Goal: Feedback & Contribution: Leave review/rating

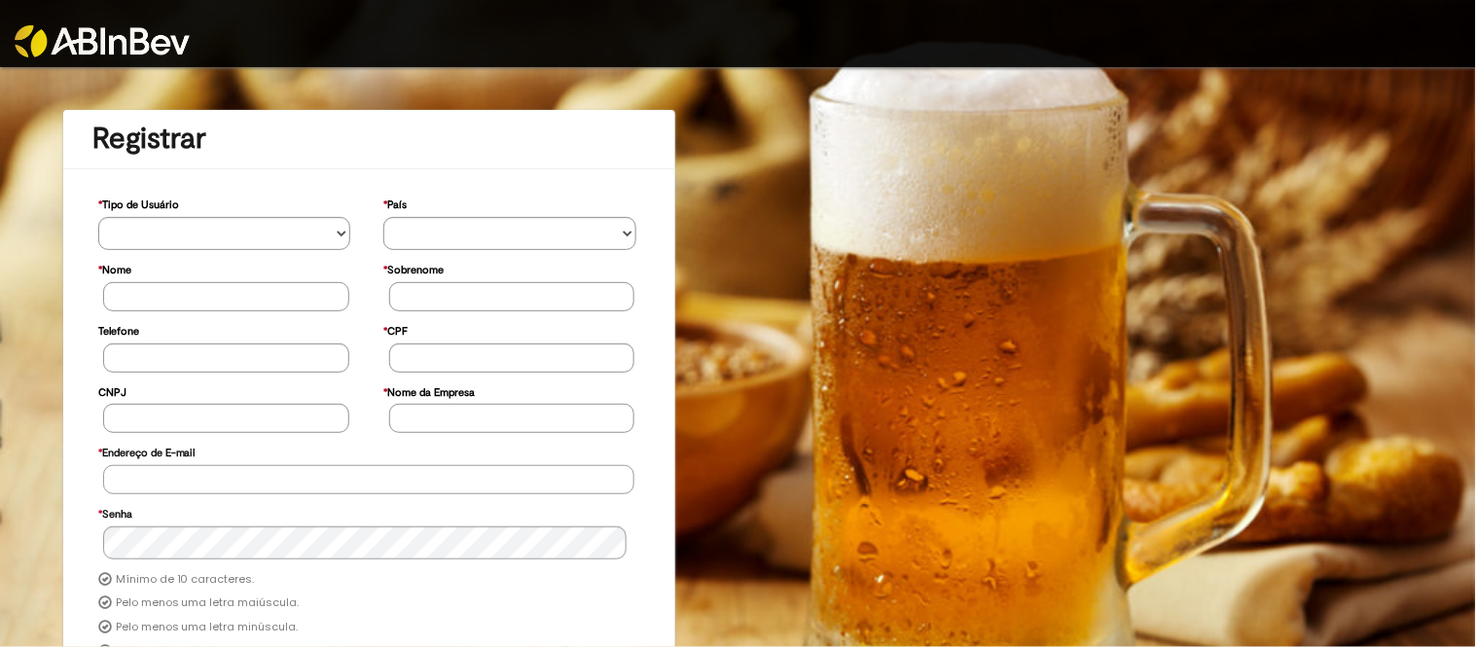
type input "**********"
click at [129, 45] on img at bounding box center [102, 41] width 175 height 32
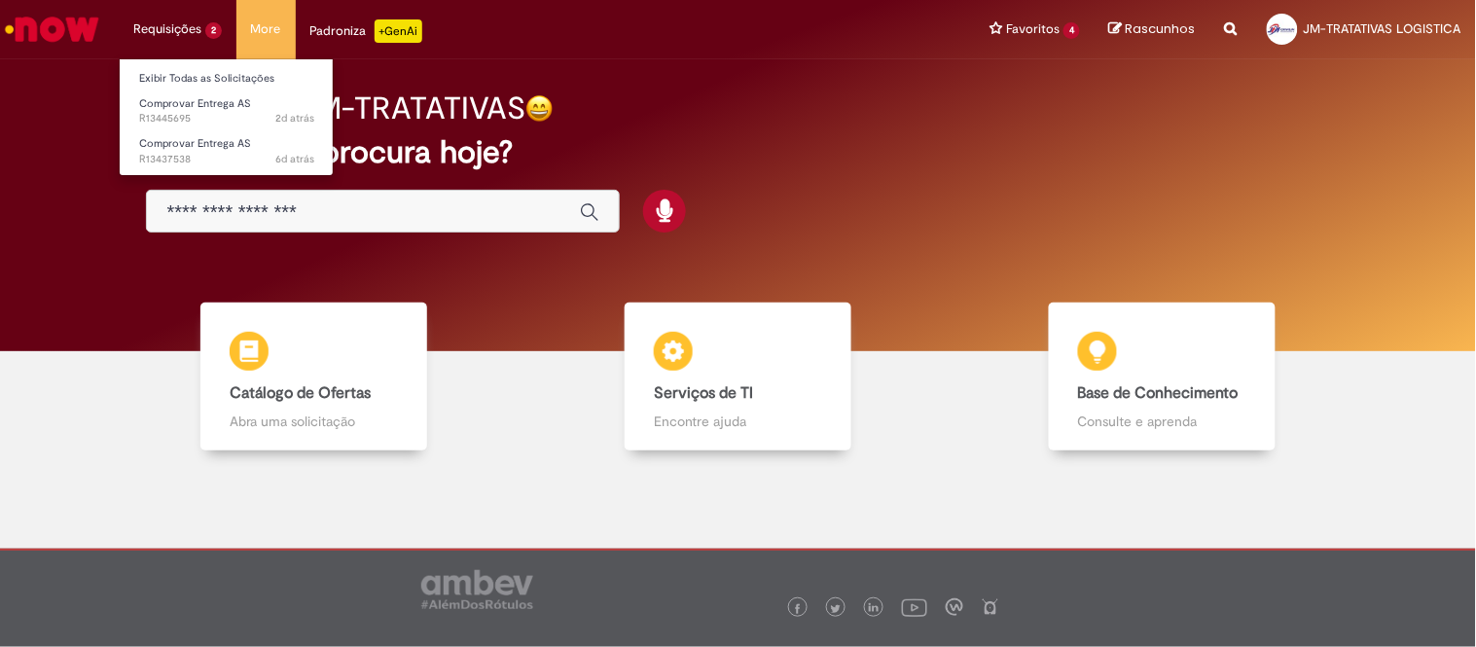
click at [217, 65] on li "Exibir Todas as Solicitações" at bounding box center [227, 76] width 214 height 25
click at [224, 65] on li "Exibir Todas as Solicitações" at bounding box center [227, 76] width 214 height 25
click at [228, 75] on link "Exibir Todas as Solicitações" at bounding box center [227, 78] width 214 height 21
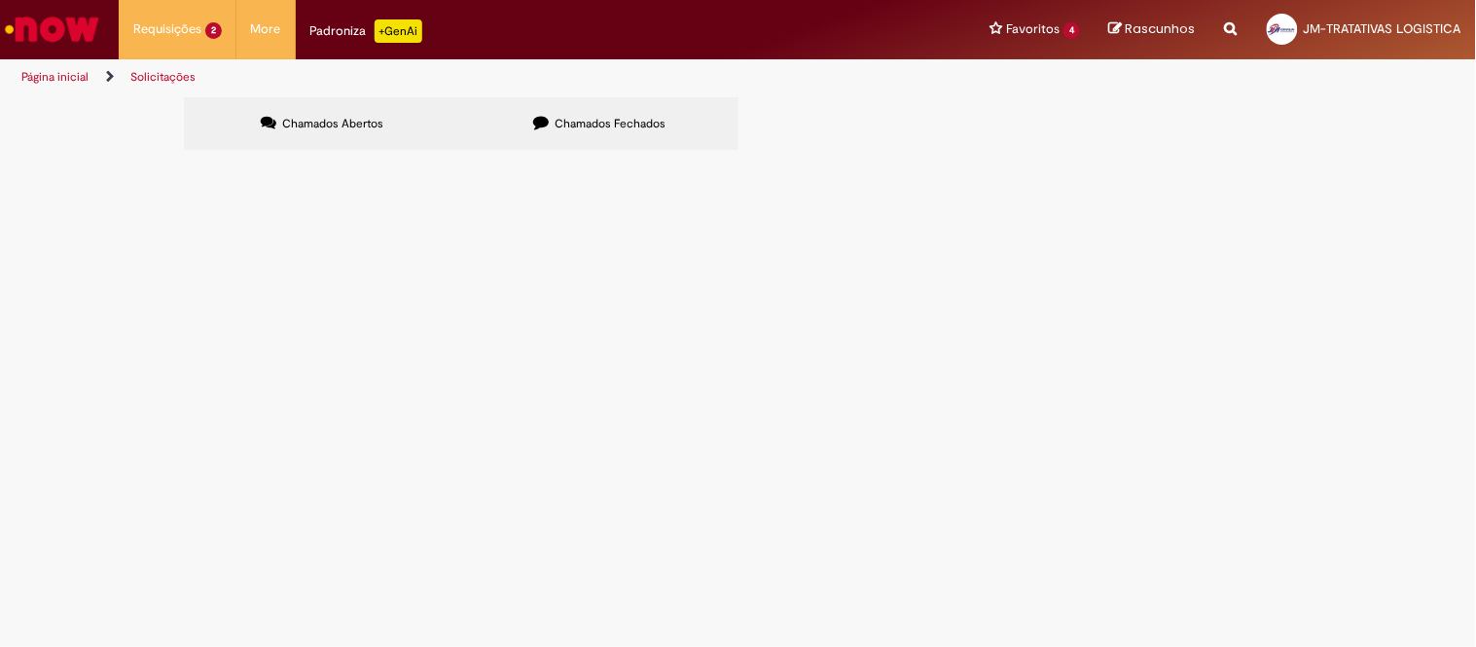
click at [659, 126] on span "Chamados Fechados" at bounding box center [610, 124] width 111 height 16
click at [0, 0] on span "LAGES - DT 6101972911 - CARLOS ANTONIO - 26 PLT" at bounding box center [0, 0] width 0 height 0
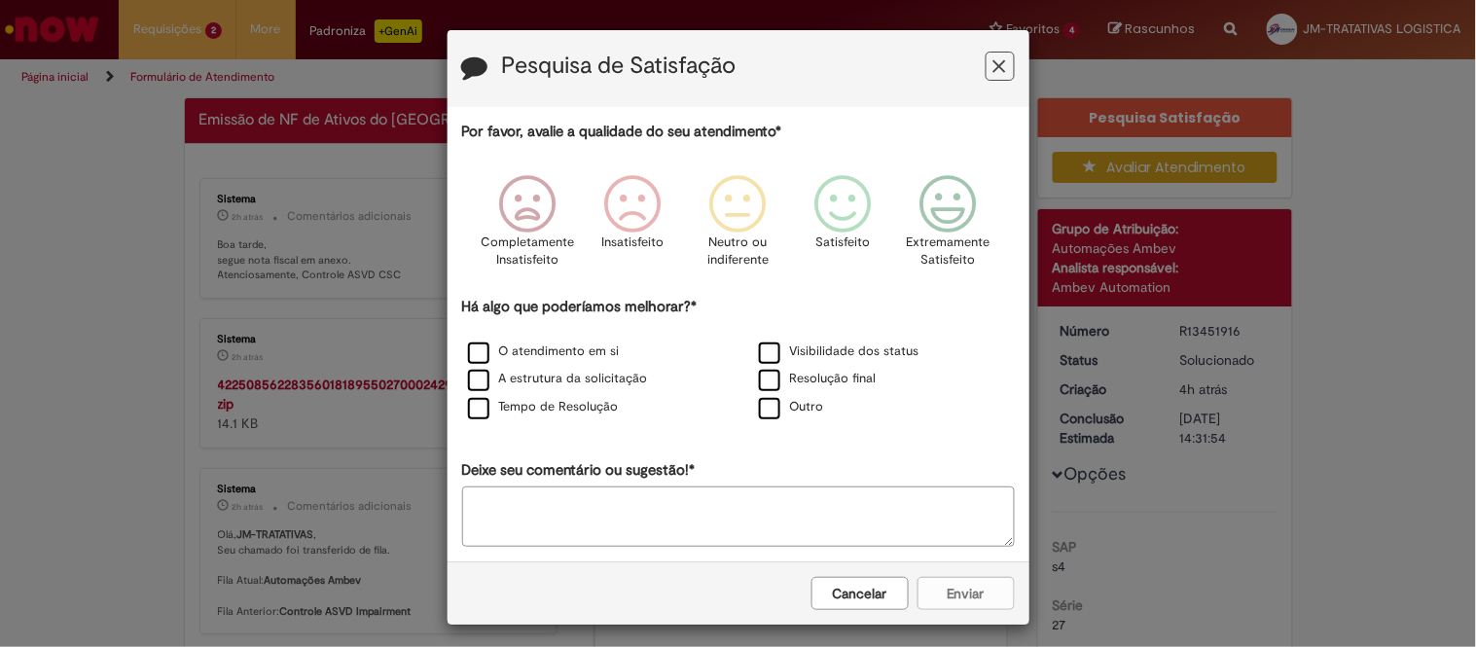
click at [864, 607] on button "Cancelar" at bounding box center [859, 593] width 97 height 33
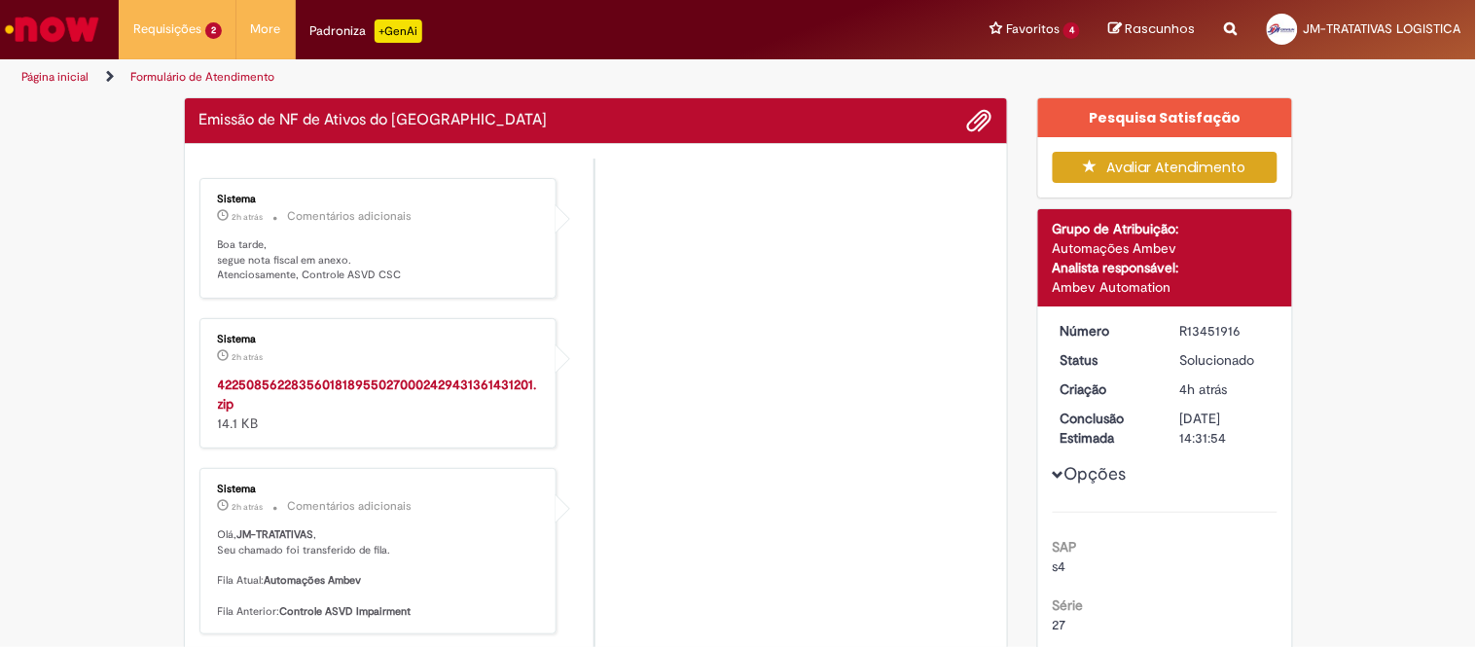
click at [256, 387] on strong "42250856228356018189550270002429431361431201.zip" at bounding box center [377, 394] width 319 height 37
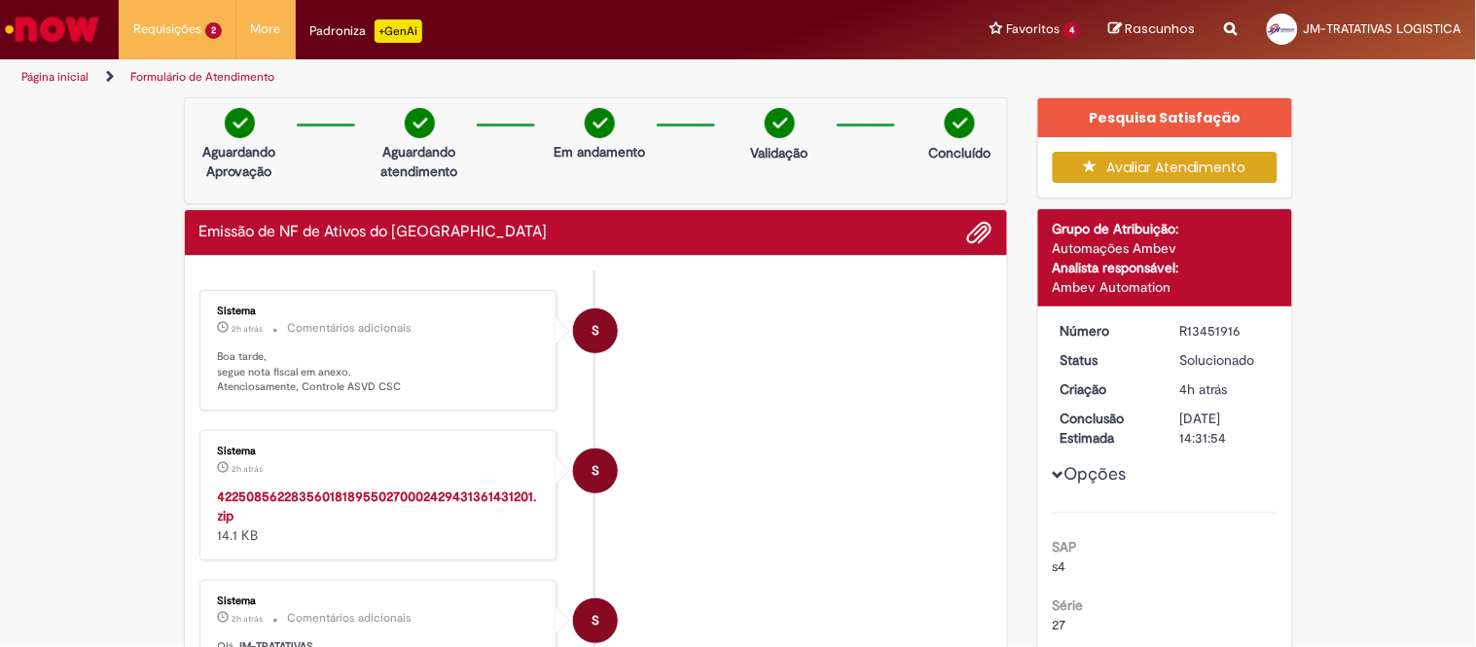
click at [1180, 333] on div "R13451916" at bounding box center [1225, 330] width 90 height 19
click at [794, 397] on li "S Sistema 2h atrás 2 horas atrás Comentários adicionais Boa tarde, segue nota f…" at bounding box center [596, 350] width 794 height 121
click at [1199, 334] on div "R13451916" at bounding box center [1225, 330] width 90 height 19
copy div "R13451916"
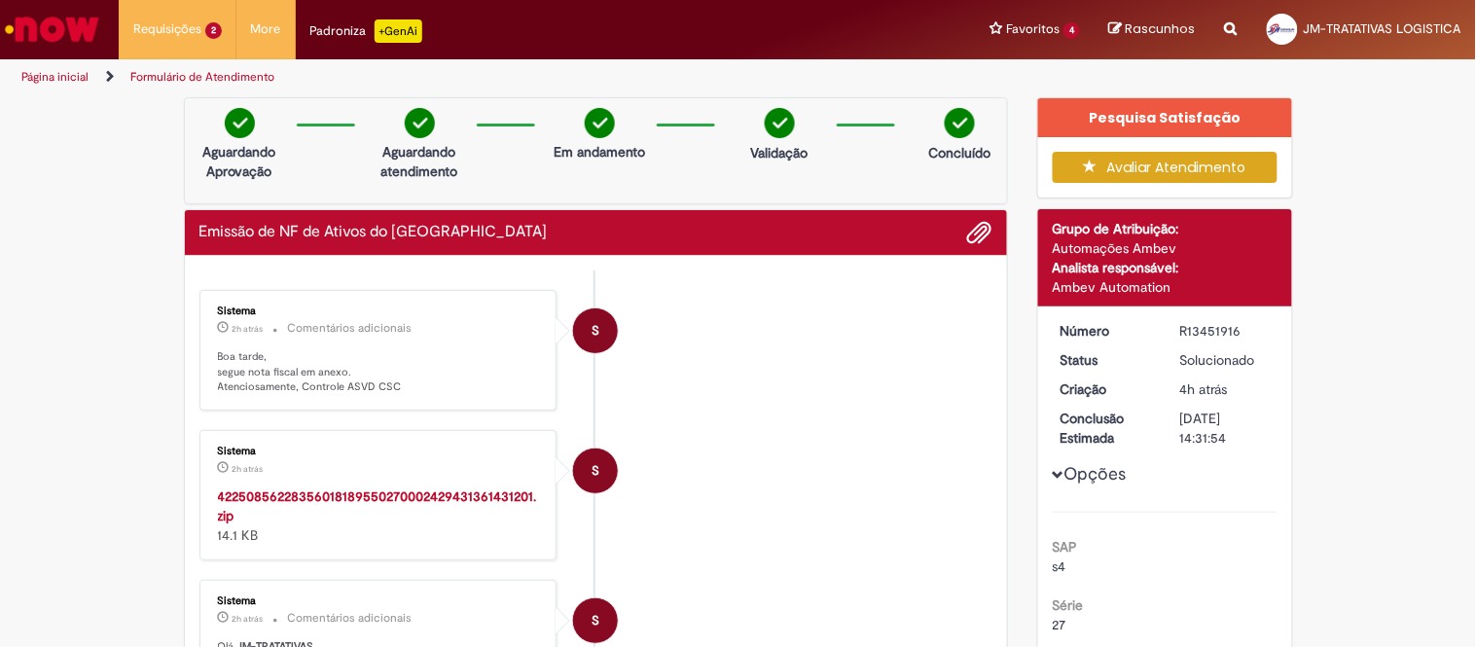
click at [950, 368] on li "S Sistema 2h atrás 2 horas atrás Comentários adicionais Boa tarde, segue nota f…" at bounding box center [596, 350] width 794 height 121
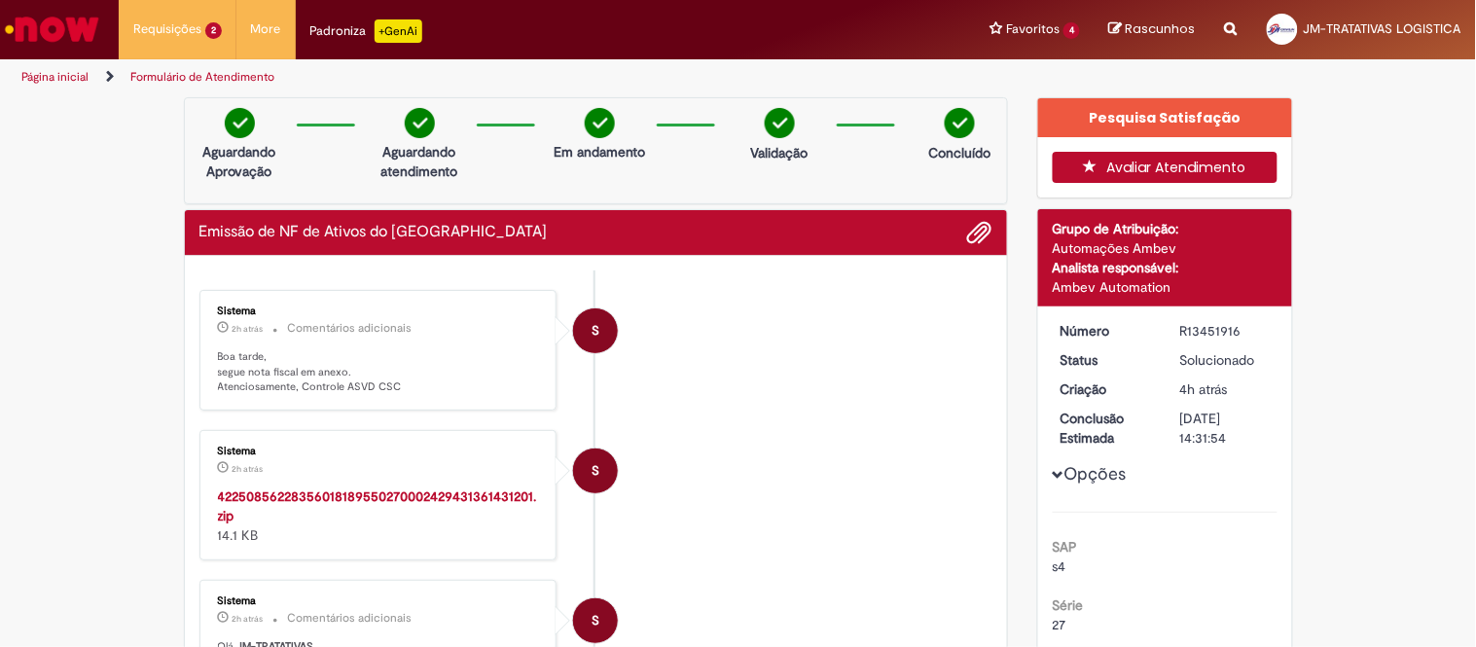
click at [1140, 153] on button "Avaliar Atendimento" at bounding box center [1165, 167] width 225 height 31
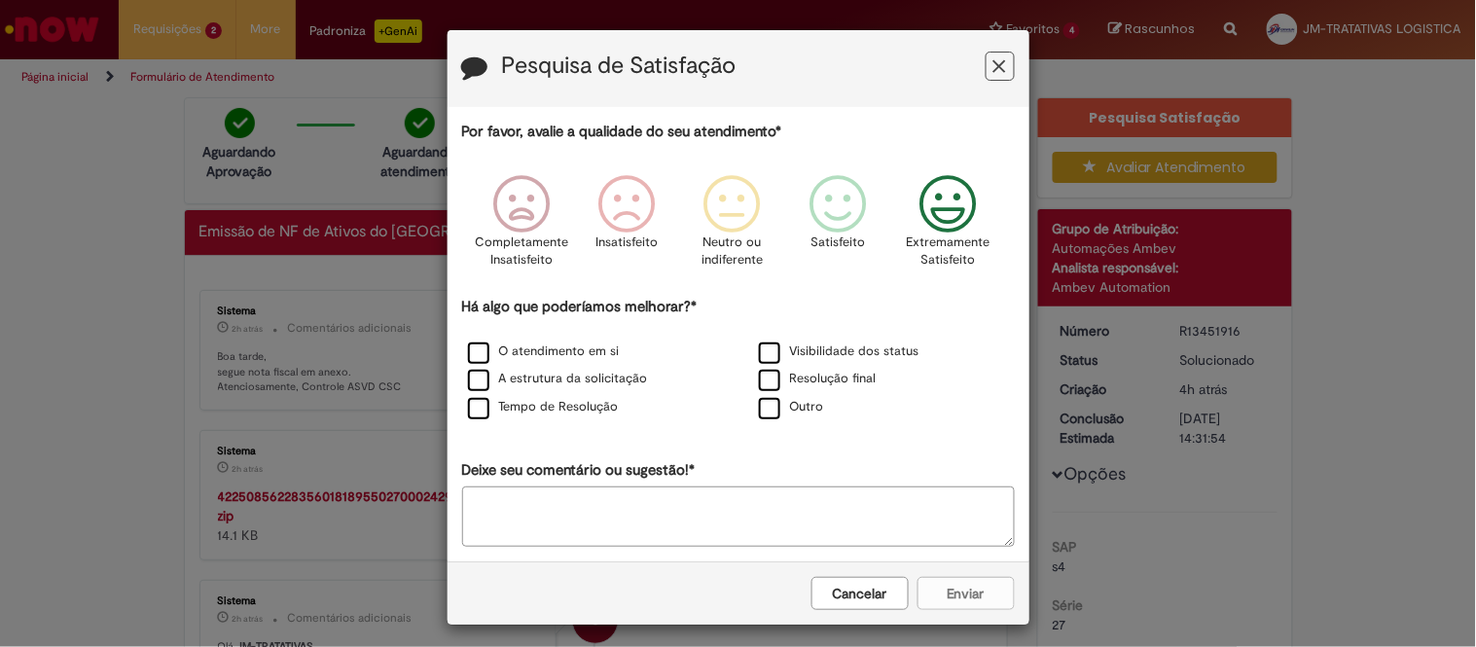
click at [937, 212] on icon "Feedback" at bounding box center [948, 204] width 73 height 58
click at [785, 370] on div "Resolução final" at bounding box center [883, 380] width 291 height 28
click at [789, 375] on label "Resolução final" at bounding box center [818, 379] width 118 height 18
click at [759, 344] on label "Visibilidade dos status" at bounding box center [839, 351] width 161 height 18
click at [555, 376] on label "A estrutura da solicitação" at bounding box center [558, 379] width 180 height 18
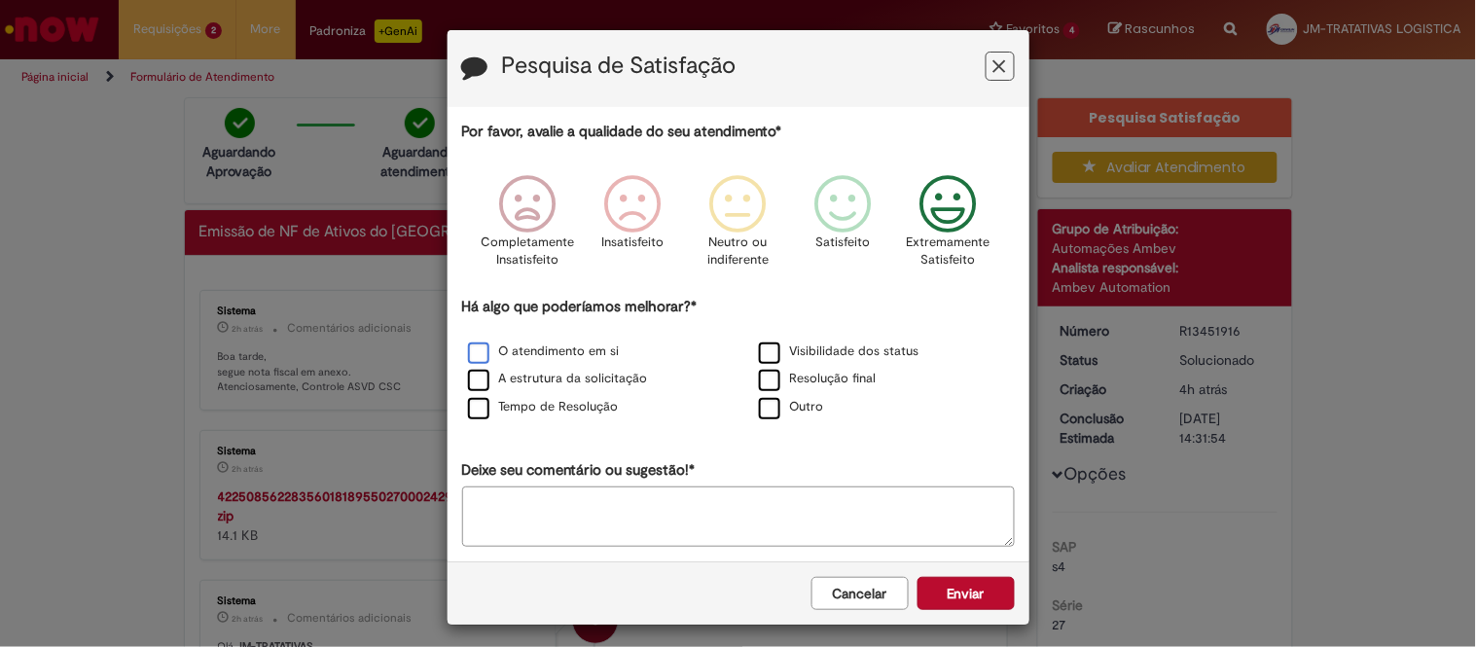
click at [501, 351] on label "O atendimento em si" at bounding box center [544, 351] width 152 height 18
click at [547, 400] on div "Tempo de Resolução" at bounding box center [592, 408] width 287 height 24
click at [589, 416] on label "Tempo de Resolução" at bounding box center [543, 407] width 151 height 18
click at [958, 597] on button "Enviar" at bounding box center [965, 593] width 97 height 33
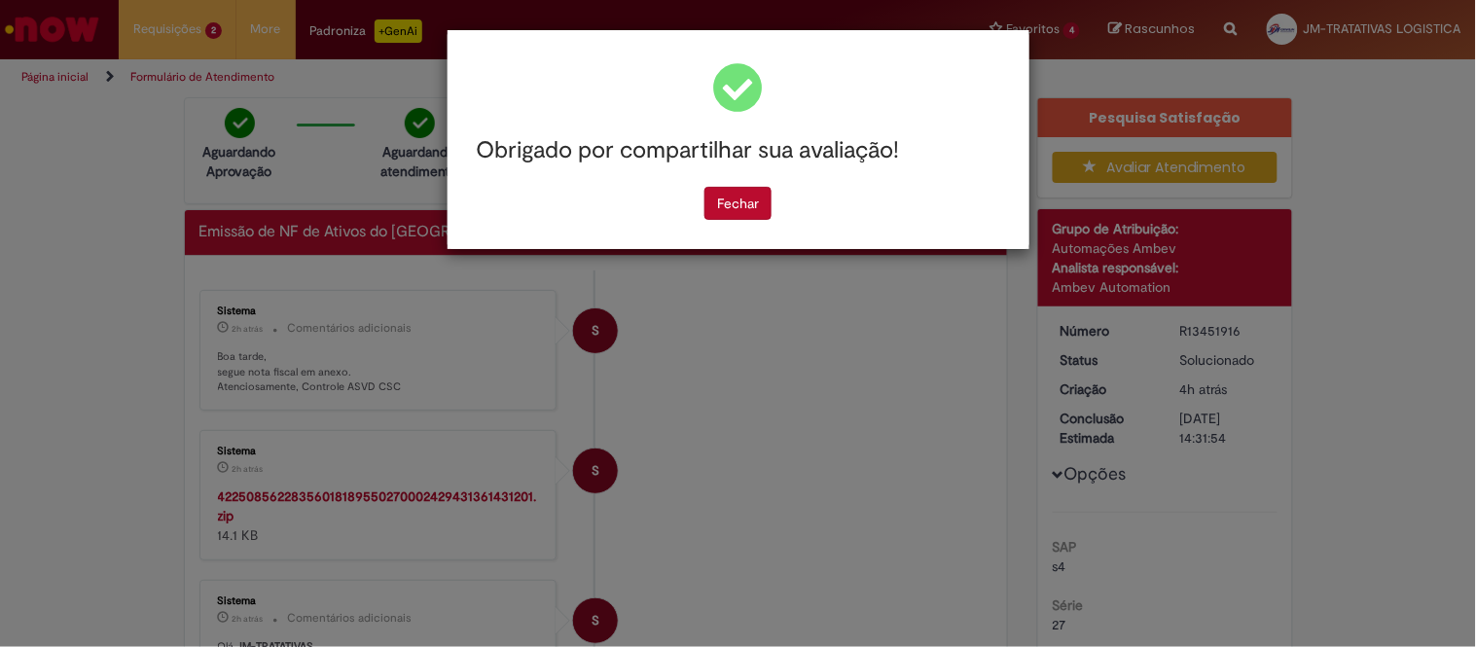
click at [1042, 572] on div "Obrigado por compartilhar sua avaliação! Fechar" at bounding box center [738, 323] width 1476 height 647
